Goal: Task Accomplishment & Management: Use online tool/utility

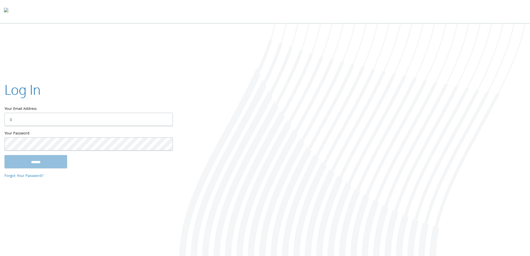
type input "**********"
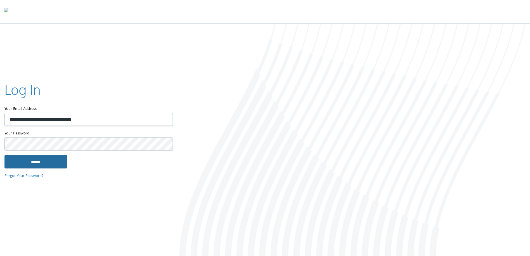
click at [32, 165] on input "******" at bounding box center [35, 161] width 63 height 13
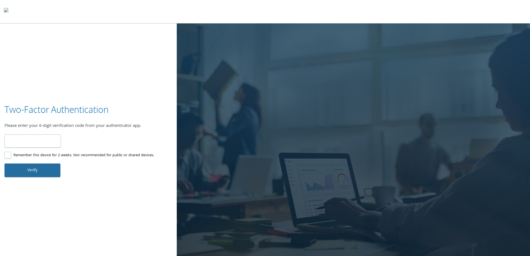
type input "******"
click at [32, 168] on button "Verify" at bounding box center [32, 169] width 56 height 13
